Goal: Transaction & Acquisition: Purchase product/service

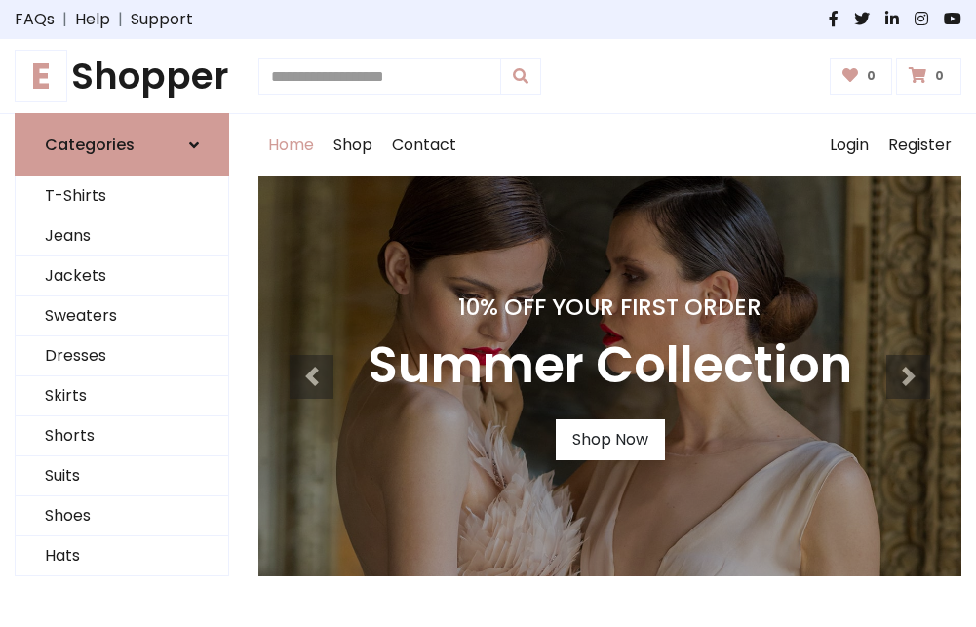
click at [488, 313] on h4 "10% Off Your First Order" at bounding box center [610, 306] width 485 height 27
click at [609, 440] on link "Shop Now" at bounding box center [610, 439] width 109 height 41
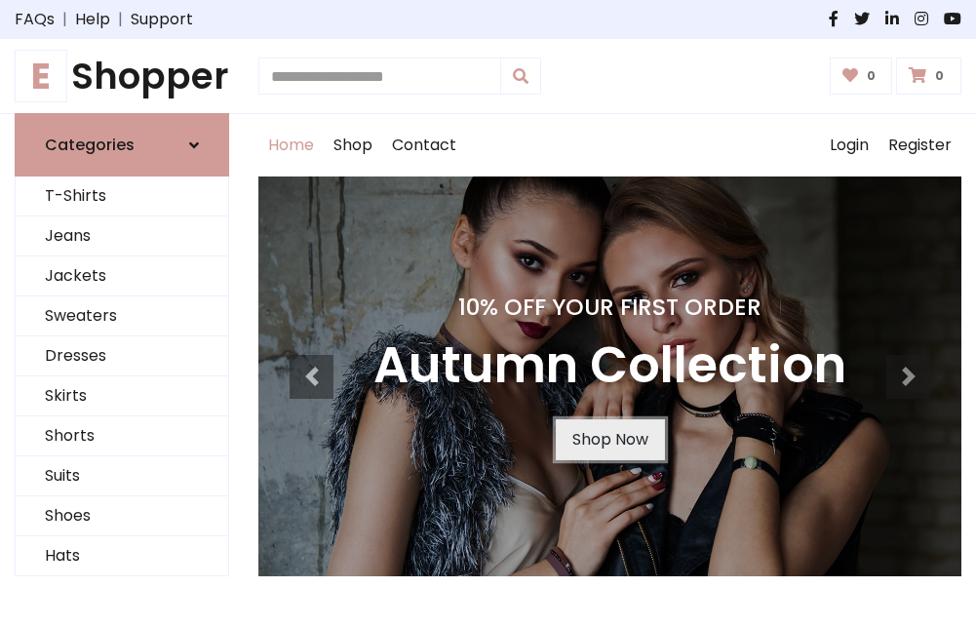
click at [609, 440] on link "Shop Now" at bounding box center [610, 439] width 109 height 41
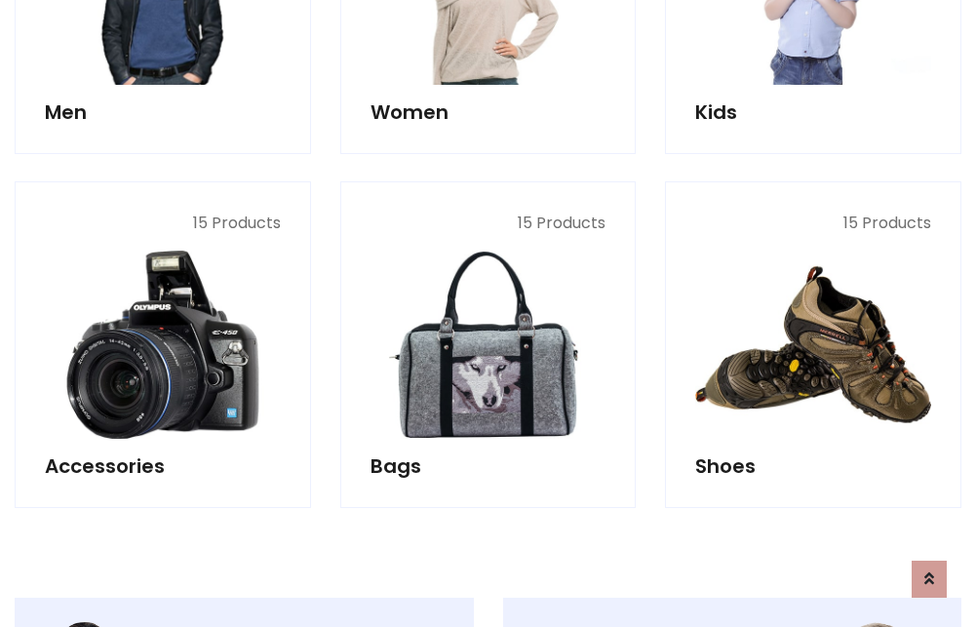
scroll to position [1944, 0]
